Goal: Obtain resource: Obtain resource

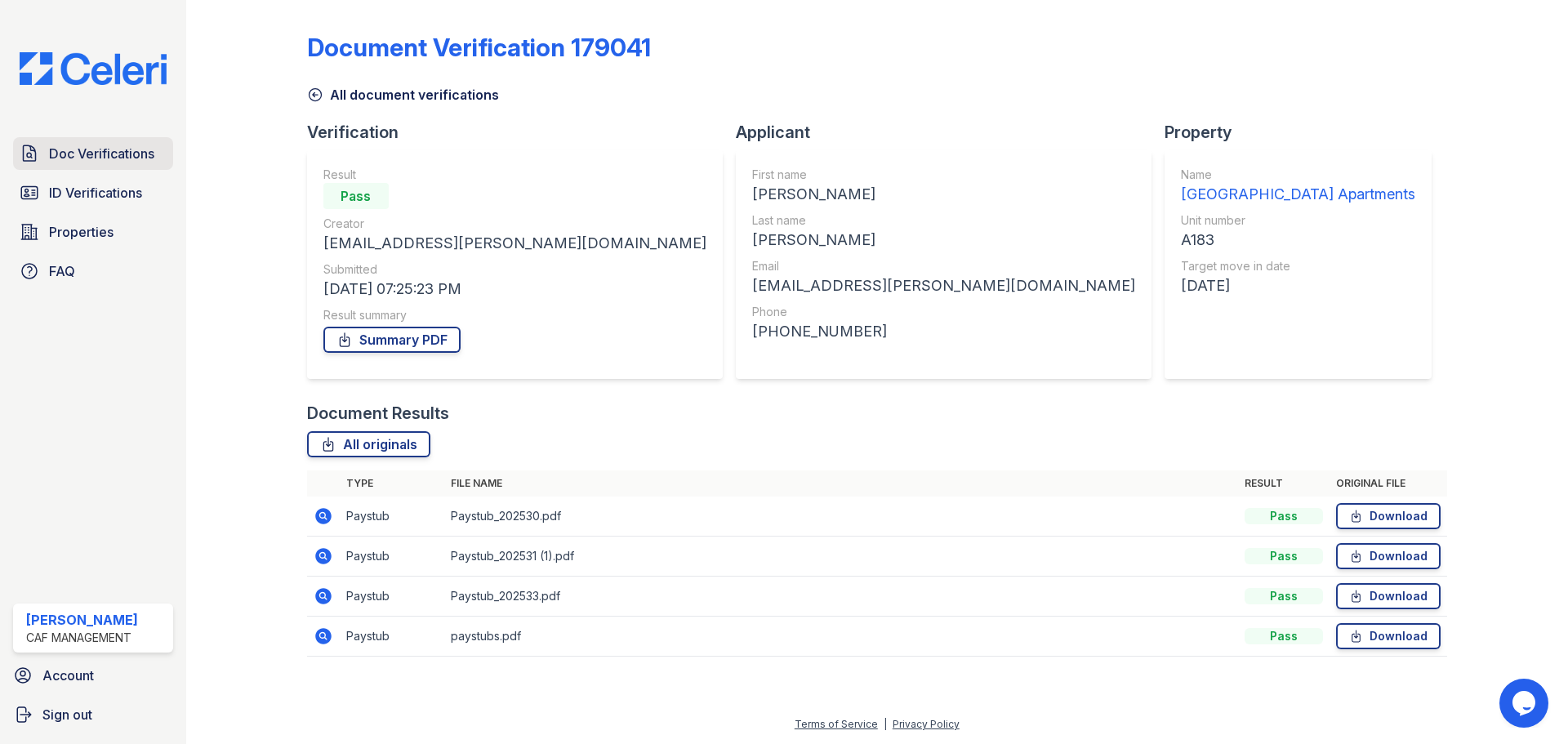
drag, startPoint x: 92, startPoint y: 153, endPoint x: 103, endPoint y: 147, distance: 12.5
click at [92, 153] on span "Doc Verifications" at bounding box center [101, 153] width 106 height 20
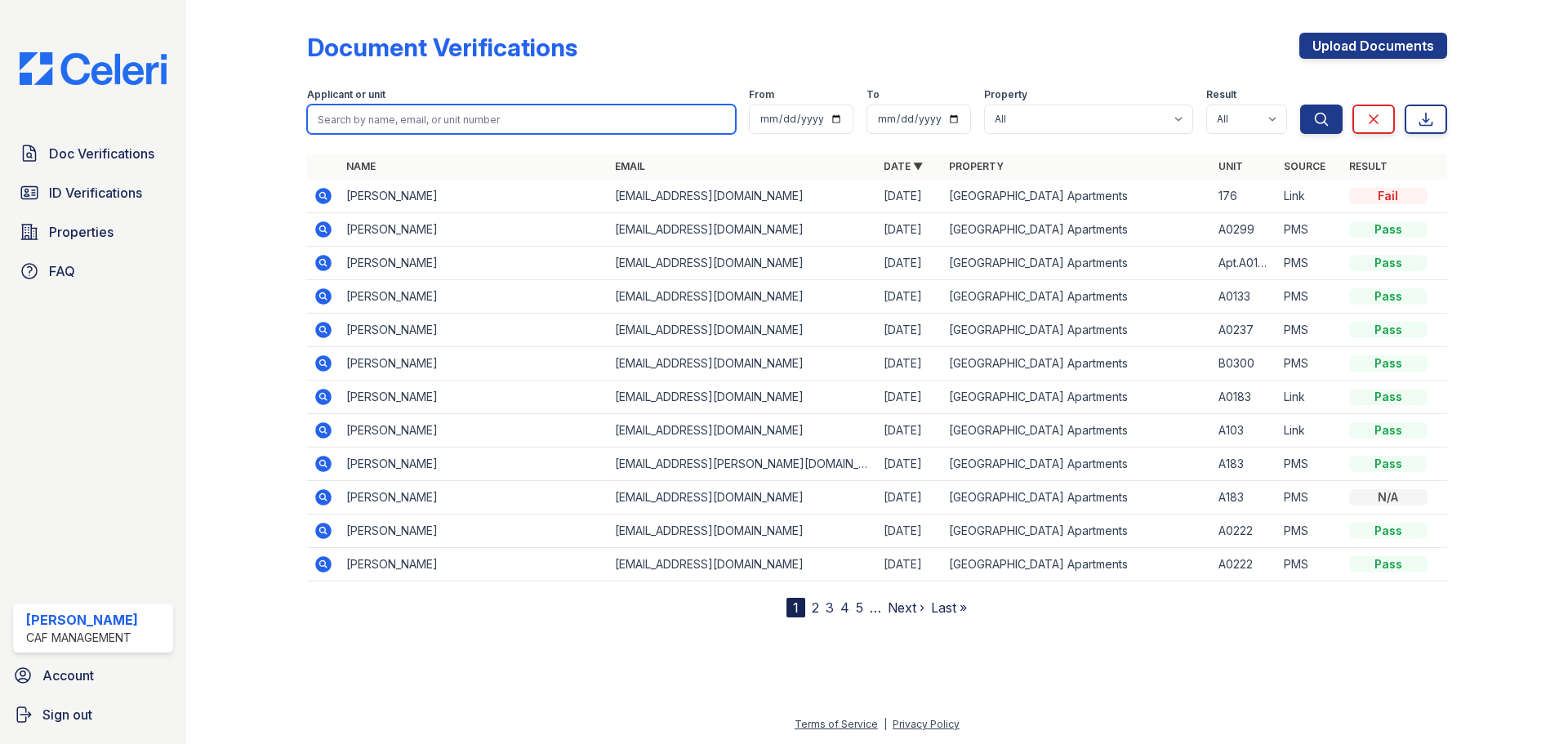
click at [406, 119] on input "search" at bounding box center [521, 119] width 429 height 30
click at [331, 200] on icon at bounding box center [323, 196] width 20 height 20
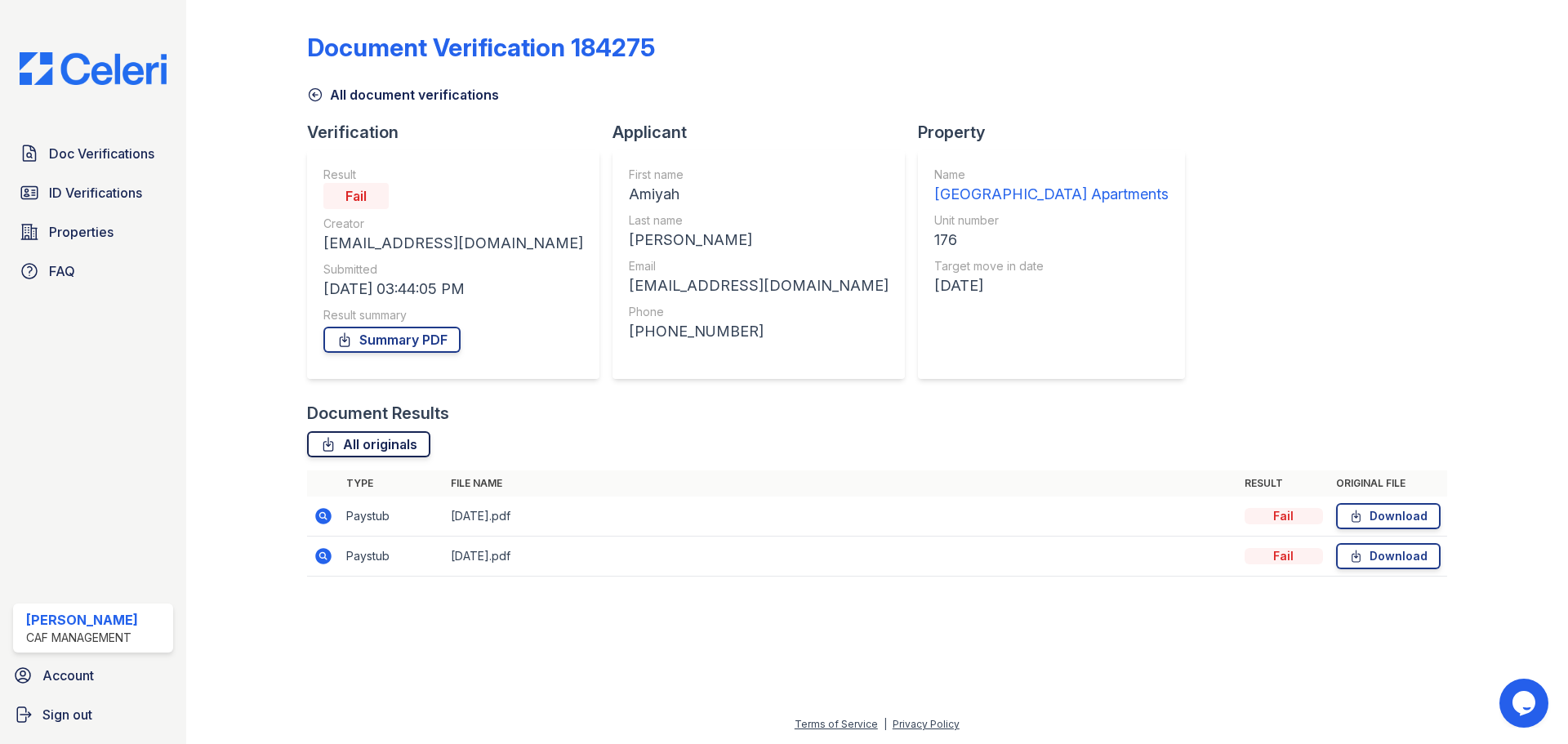
click at [350, 443] on link "All originals" at bounding box center [368, 444] width 124 height 26
drag, startPoint x: 773, startPoint y: 42, endPoint x: 675, endPoint y: 98, distance: 112.9
click at [775, 42] on div "Document Verification 184275" at bounding box center [877, 53] width 1140 height 42
click at [385, 349] on link "Summary PDF" at bounding box center [392, 339] width 137 height 26
click at [138, 166] on link "Doc Verifications" at bounding box center [92, 153] width 160 height 33
